Goal: Transaction & Acquisition: Purchase product/service

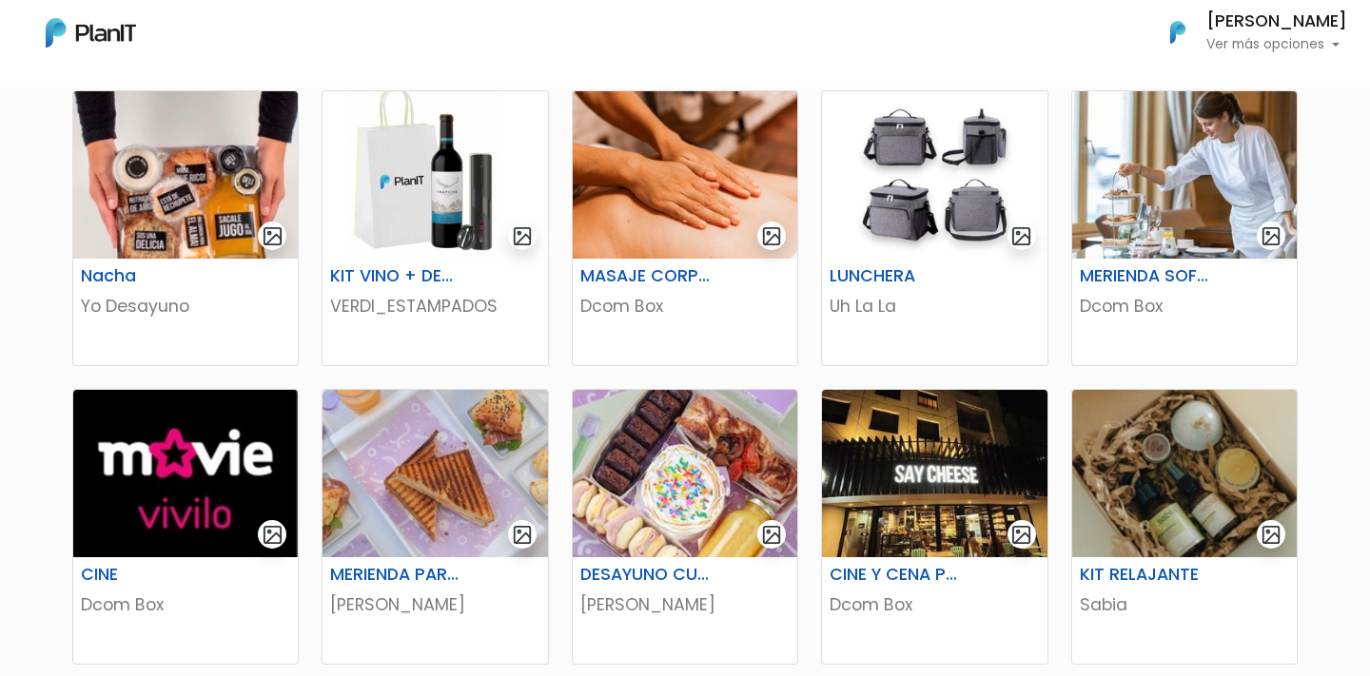
scroll to position [685, 0]
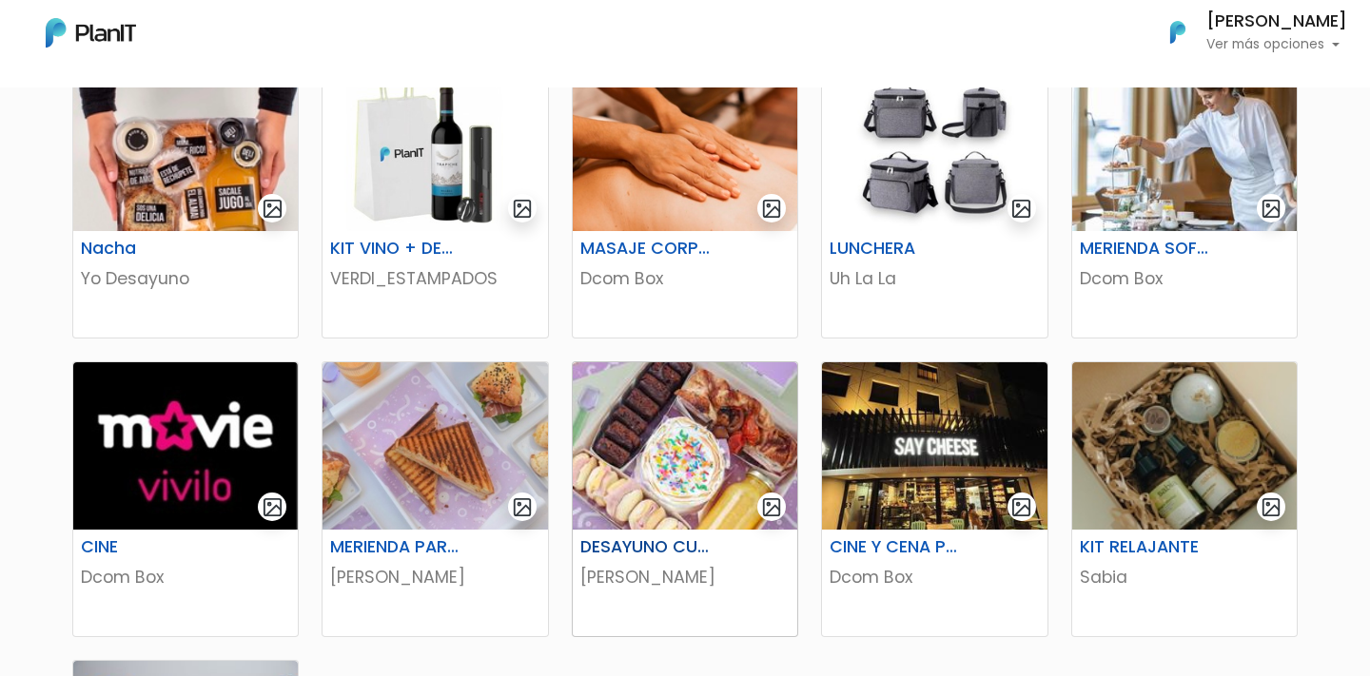
click at [664, 477] on img at bounding box center [685, 445] width 225 height 167
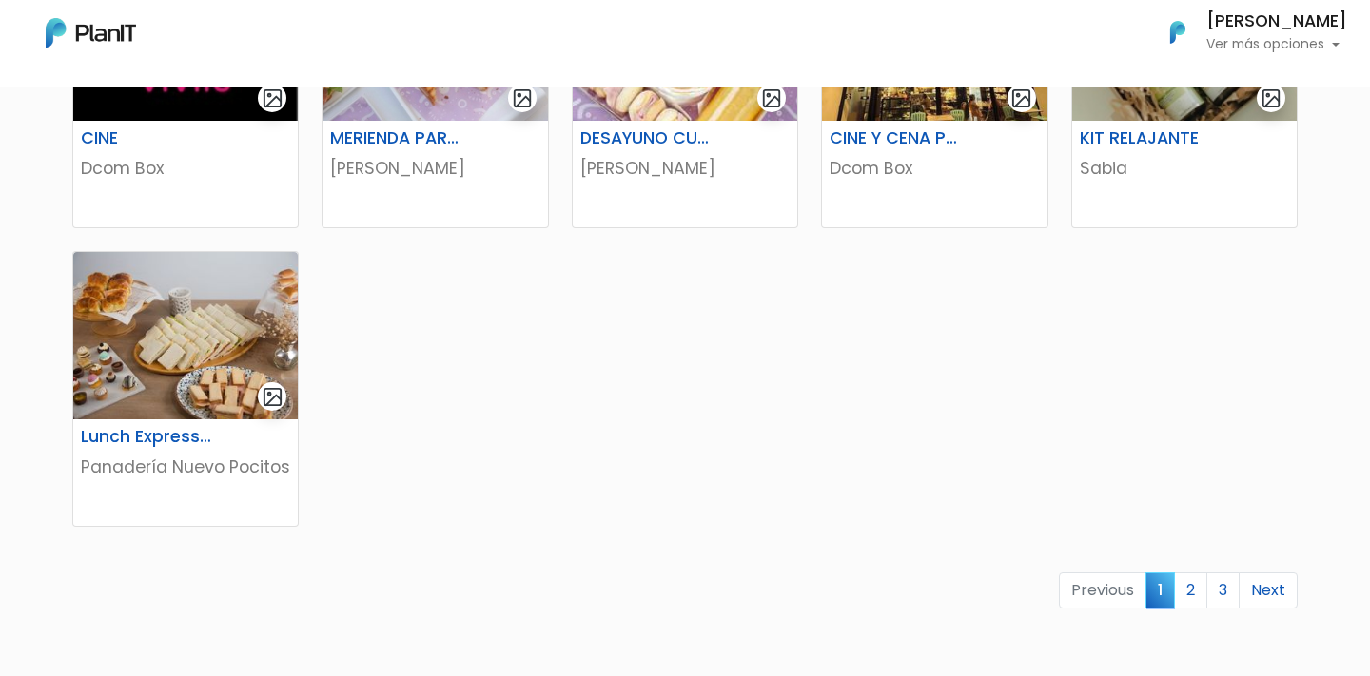
scroll to position [1324, 0]
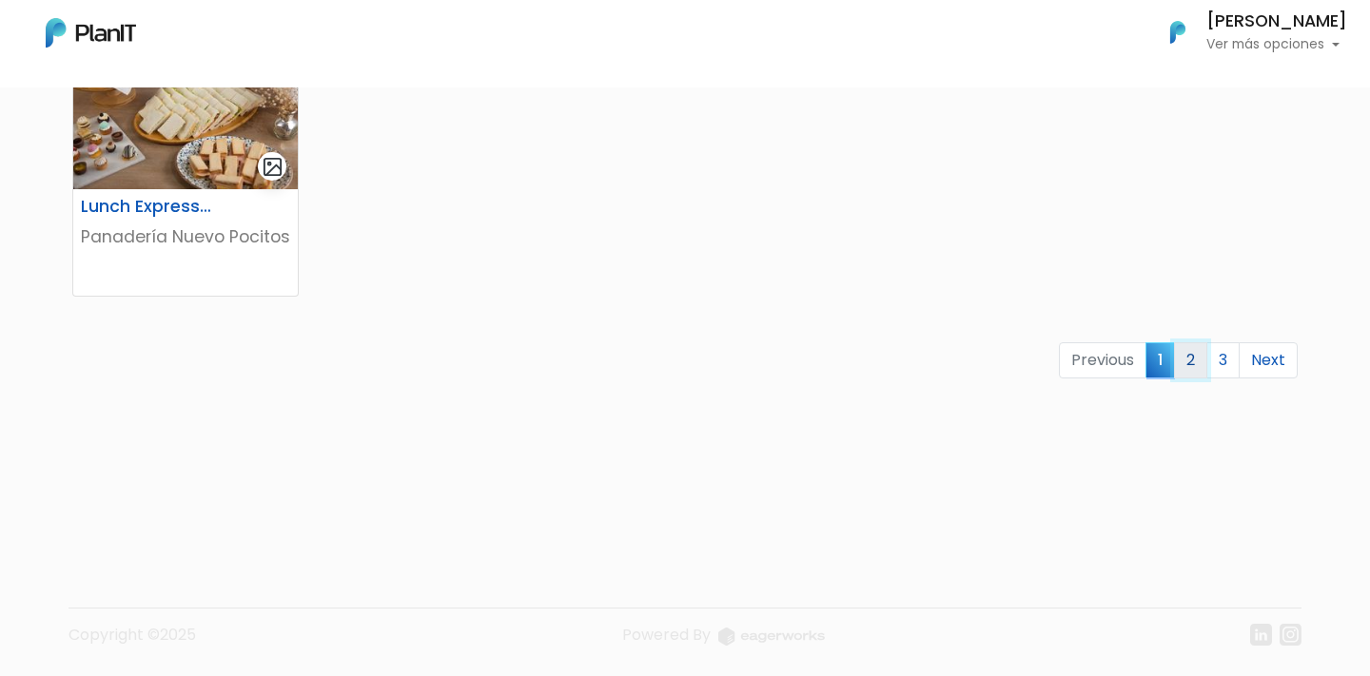
click at [1200, 372] on link "2" at bounding box center [1190, 360] width 33 height 36
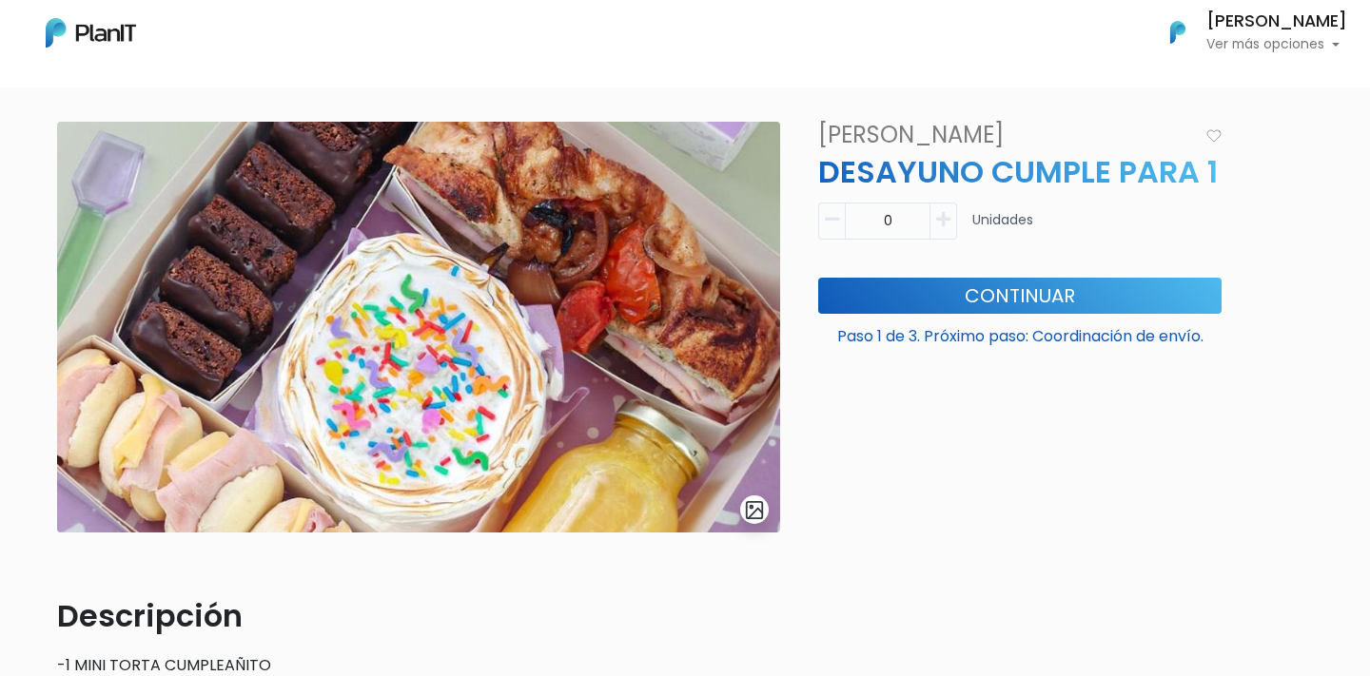
scroll to position [88, 0]
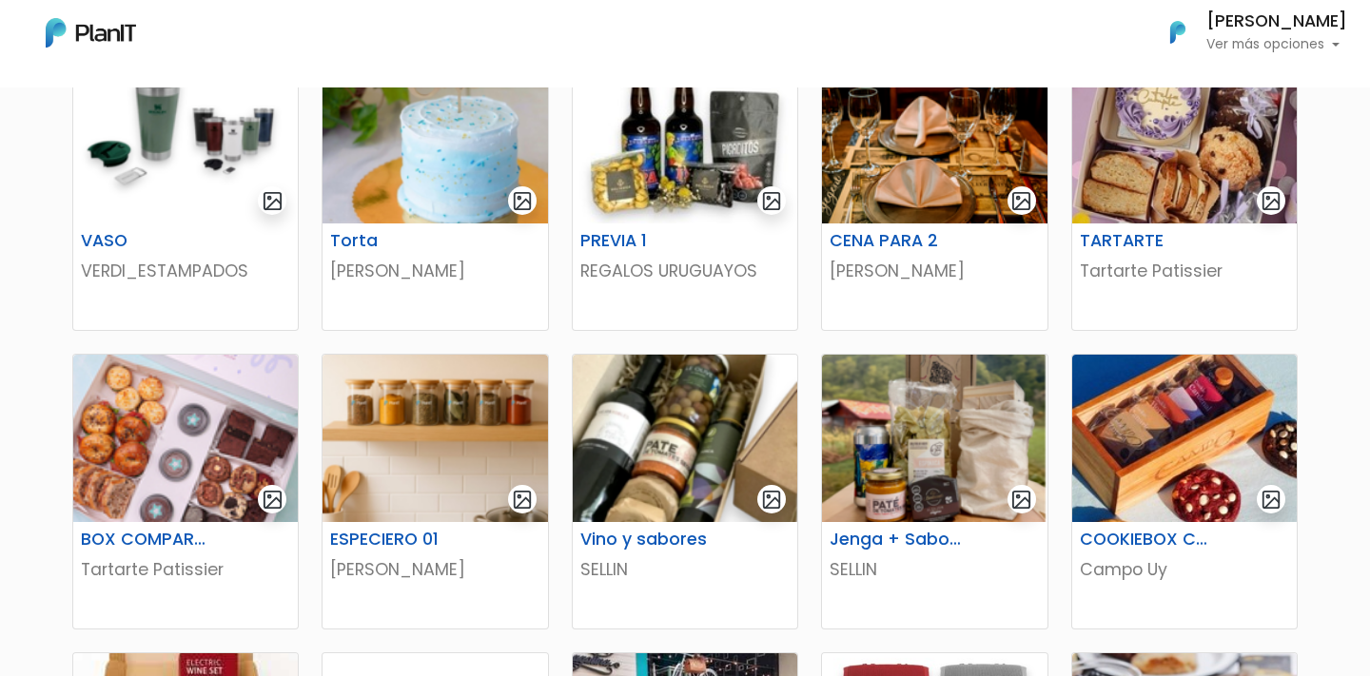
scroll to position [390, 0]
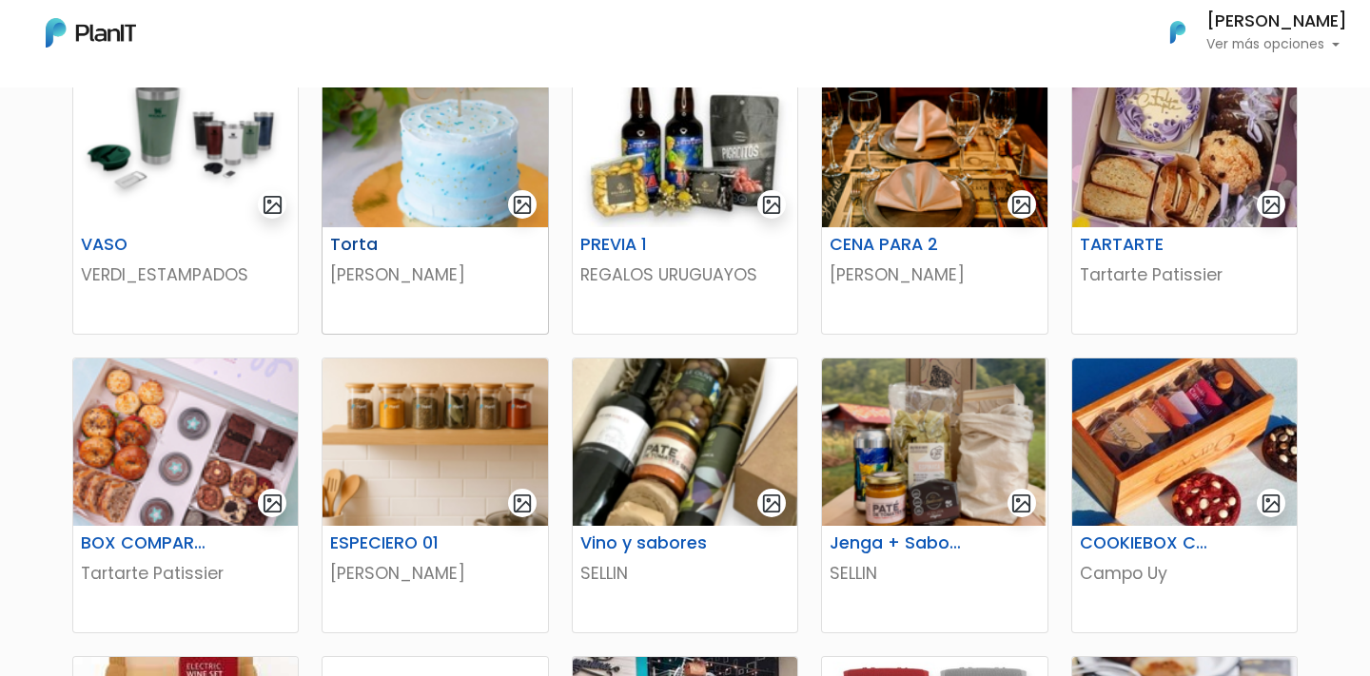
click at [404, 150] on img at bounding box center [434, 143] width 225 height 167
